Goal: Task Accomplishment & Management: Manage account settings

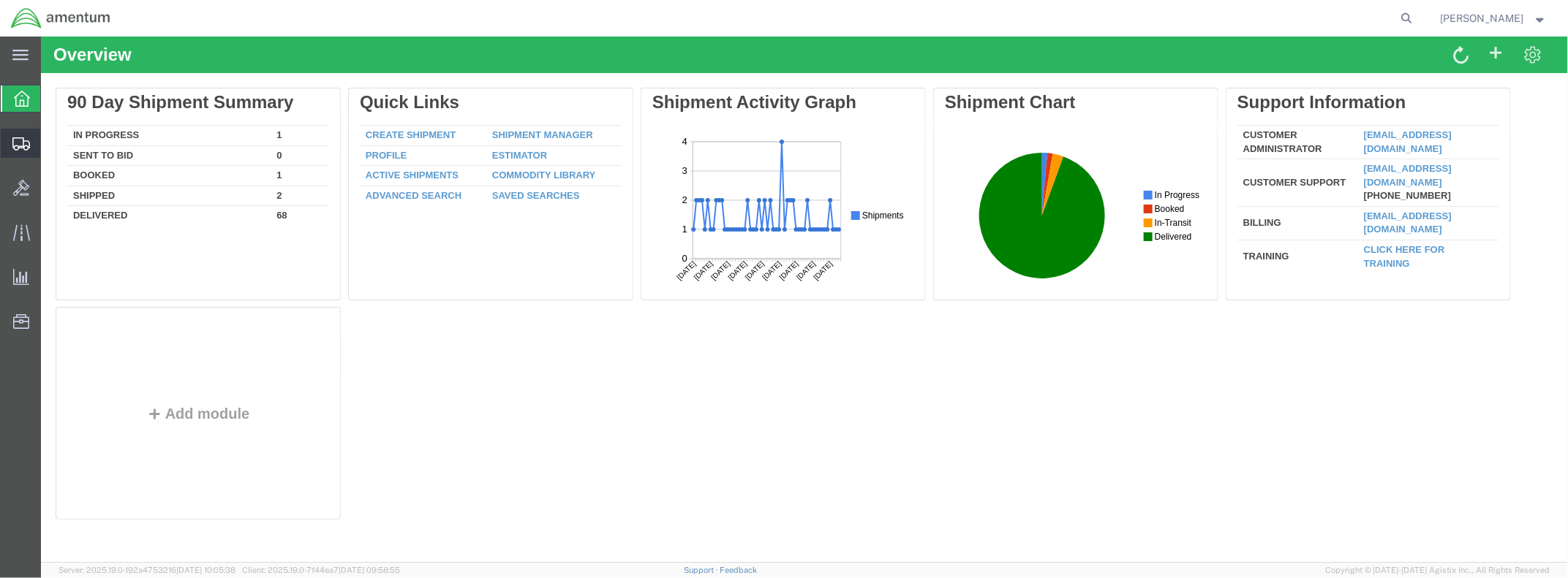
click at [0, 0] on span "Shipment Manager" at bounding box center [0, 0] width 0 height 0
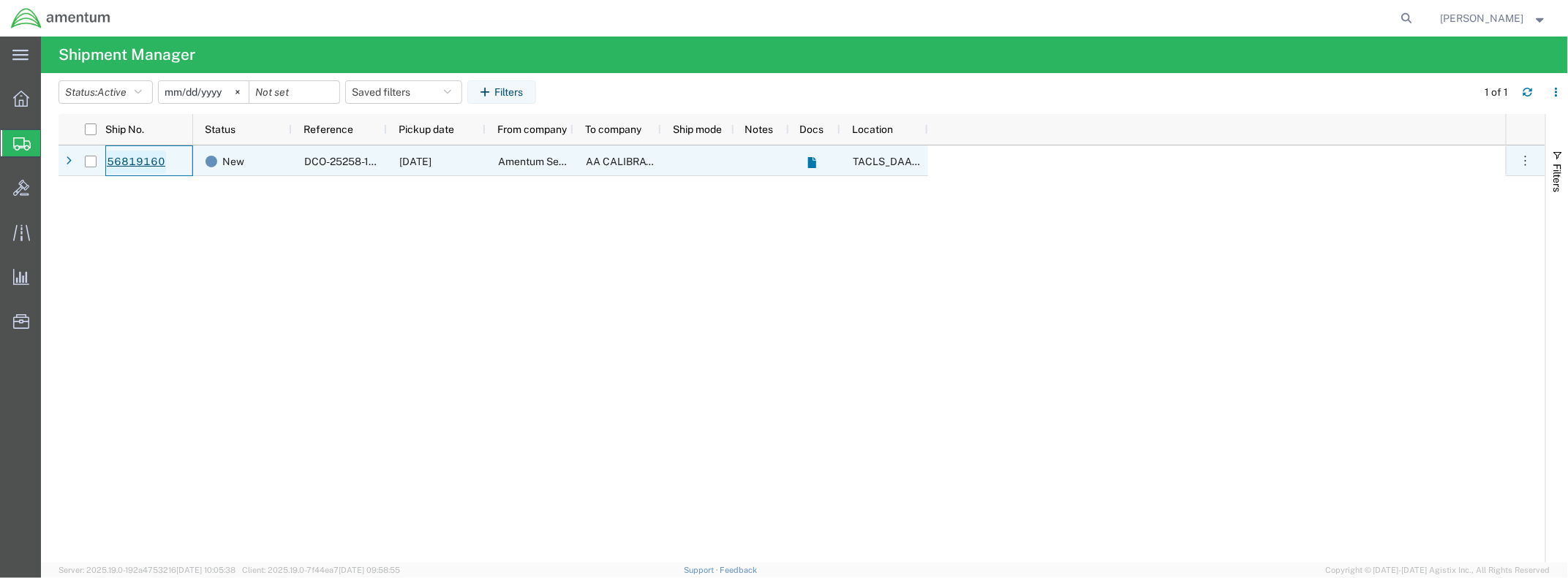
click at [120, 164] on link "56819160" at bounding box center [135, 162] width 60 height 24
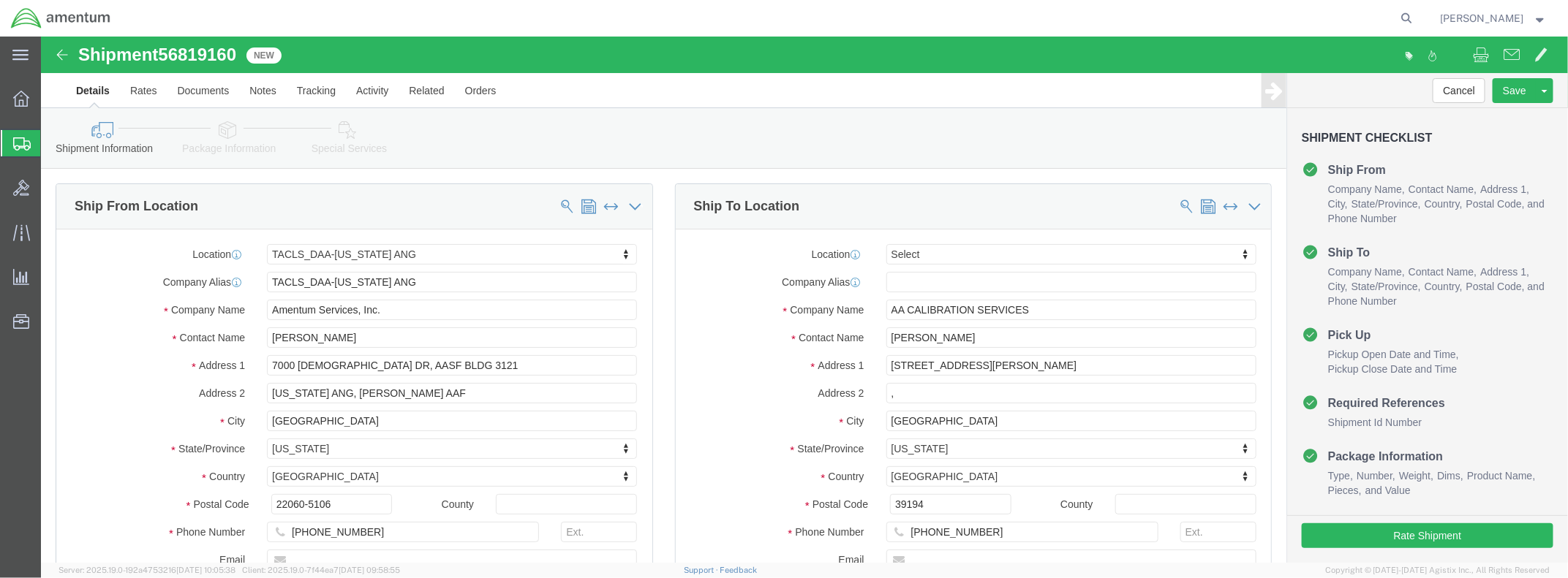
select select "42744"
select select
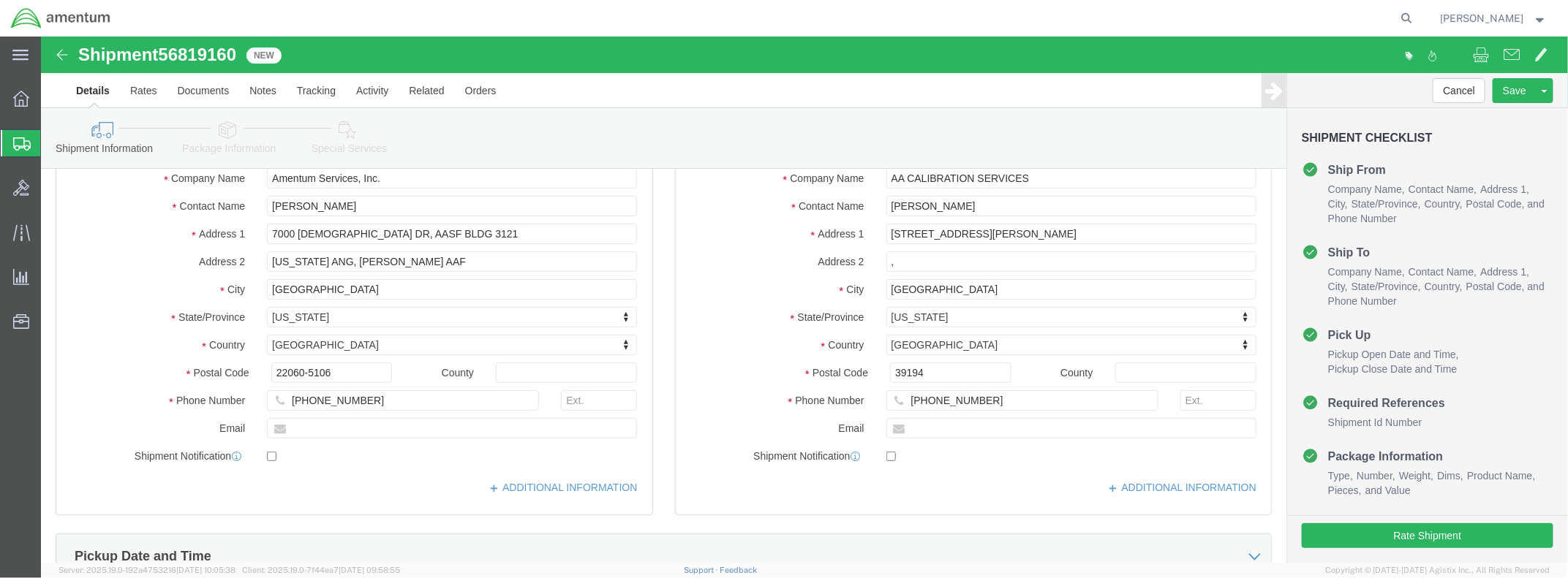
scroll to position [146, 0]
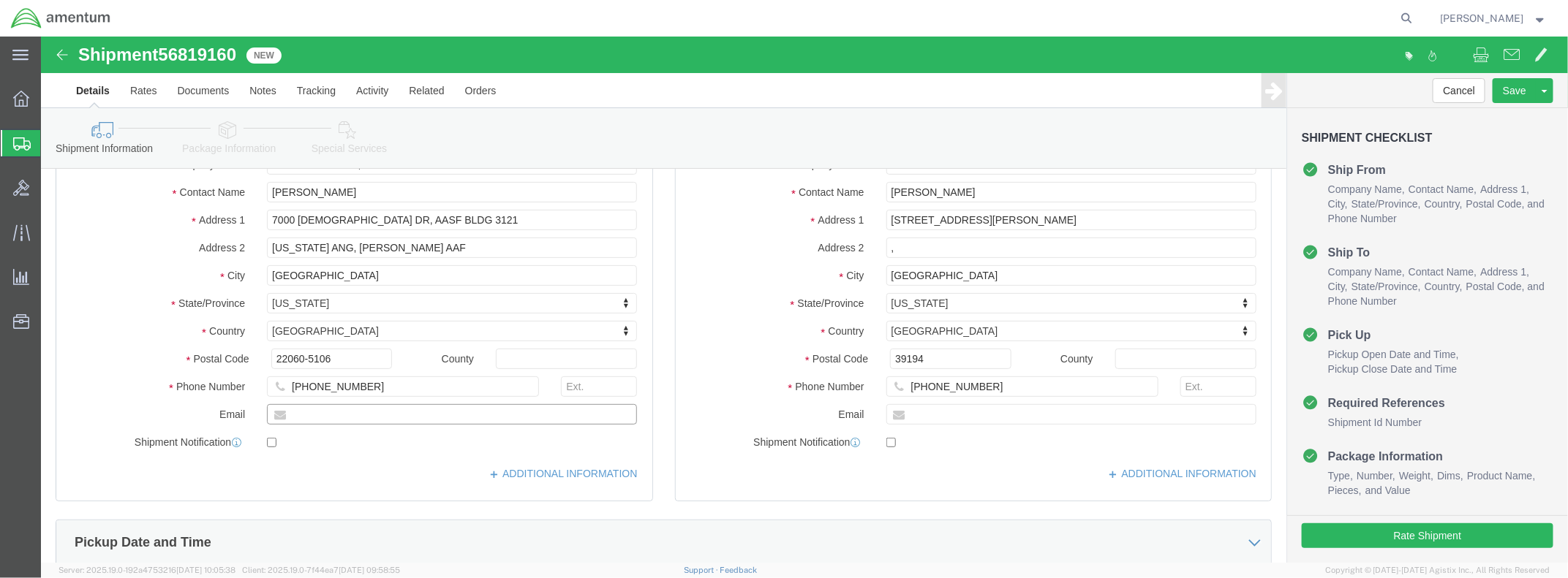
click input "text"
type input "[PERSON_NAME][EMAIL_ADDRESS][DOMAIN_NAME]"
checkbox input "true"
click div "ADDITIONAL INFORMATION"
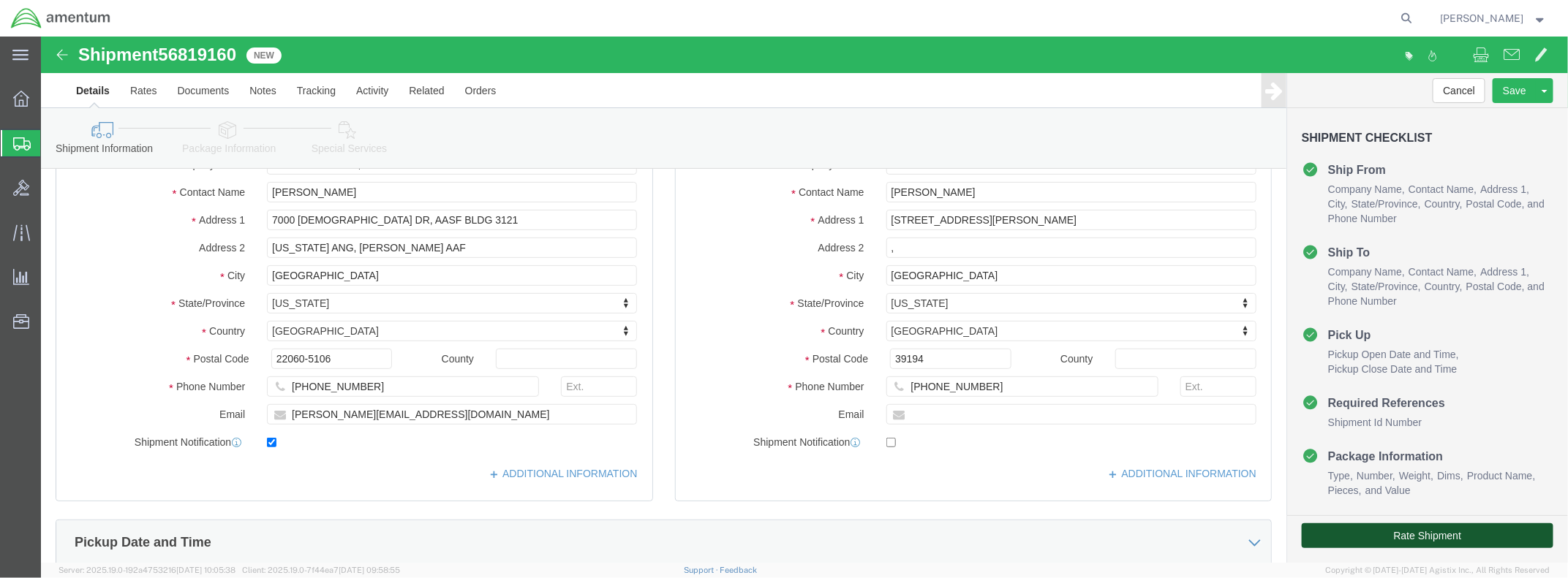
click button "Rate Shipment"
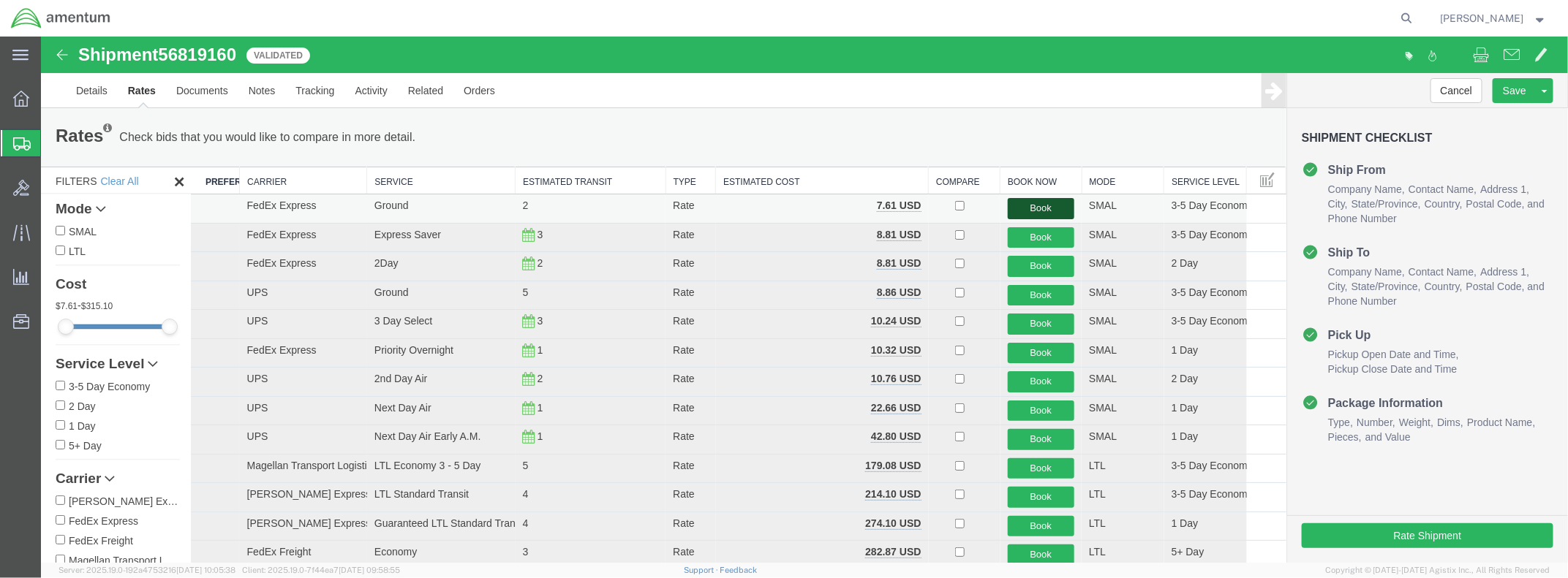
click at [1031, 209] on button "Book" at bounding box center [1040, 208] width 67 height 21
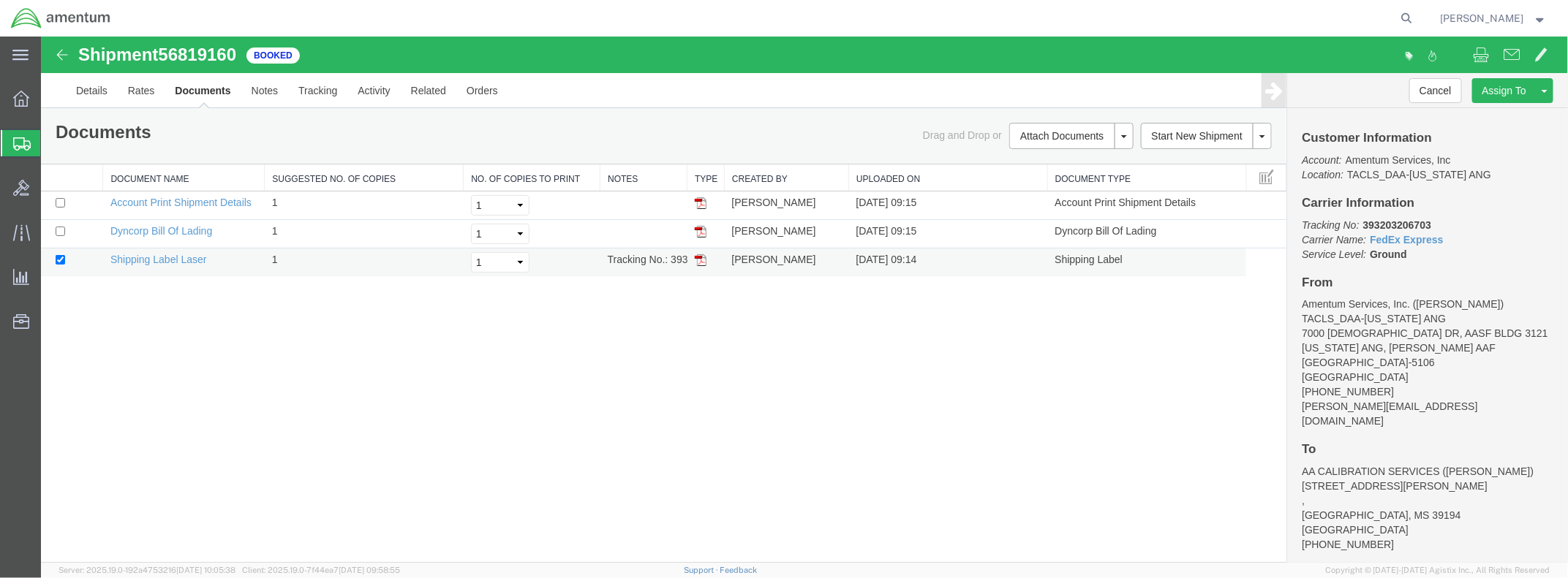
click at [697, 256] on img at bounding box center [700, 260] width 12 height 12
